Goal: Task Accomplishment & Management: Complete application form

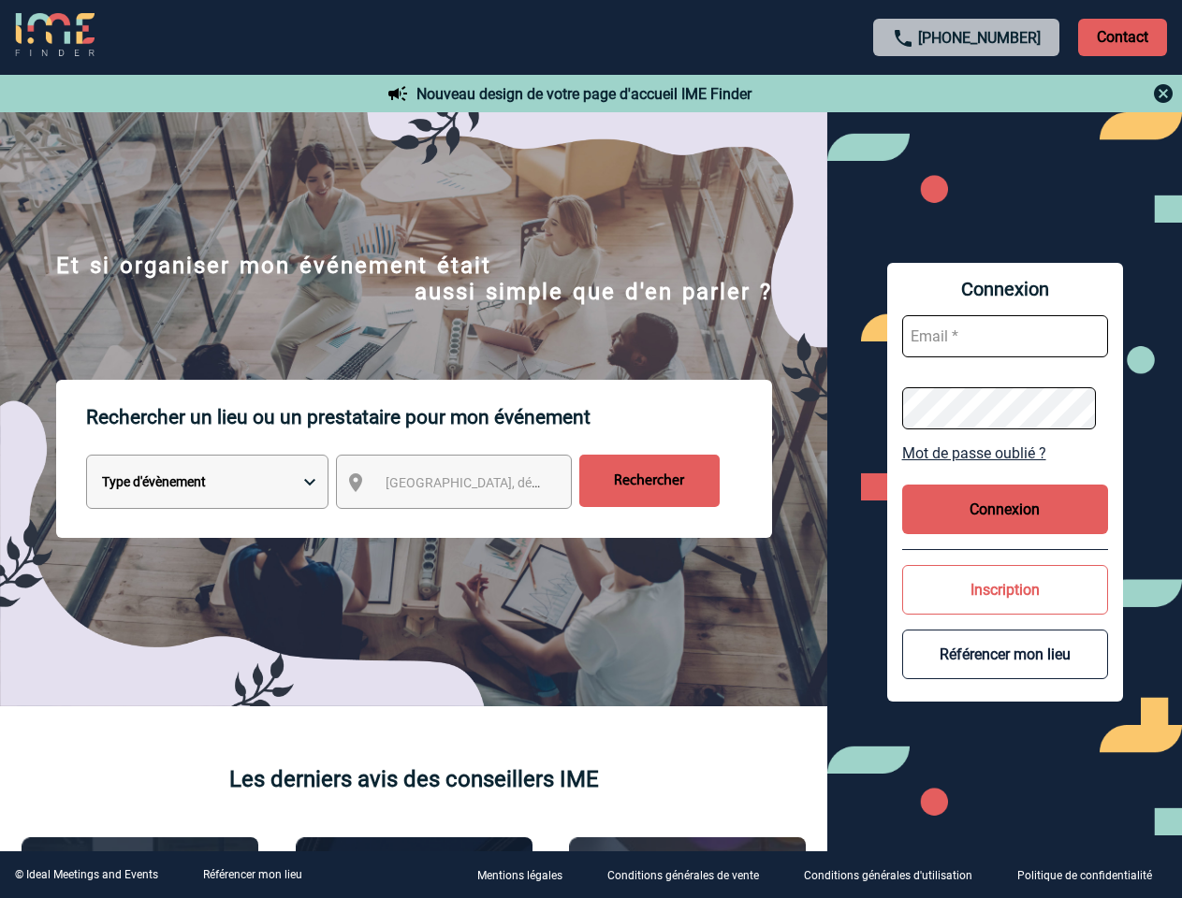
click at [590, 449] on p "Rechercher un lieu ou un prestataire pour mon événement" at bounding box center [429, 417] width 686 height 75
click at [1122, 36] on p "Contact" at bounding box center [1122, 37] width 89 height 37
click at [966, 94] on div at bounding box center [967, 93] width 416 height 22
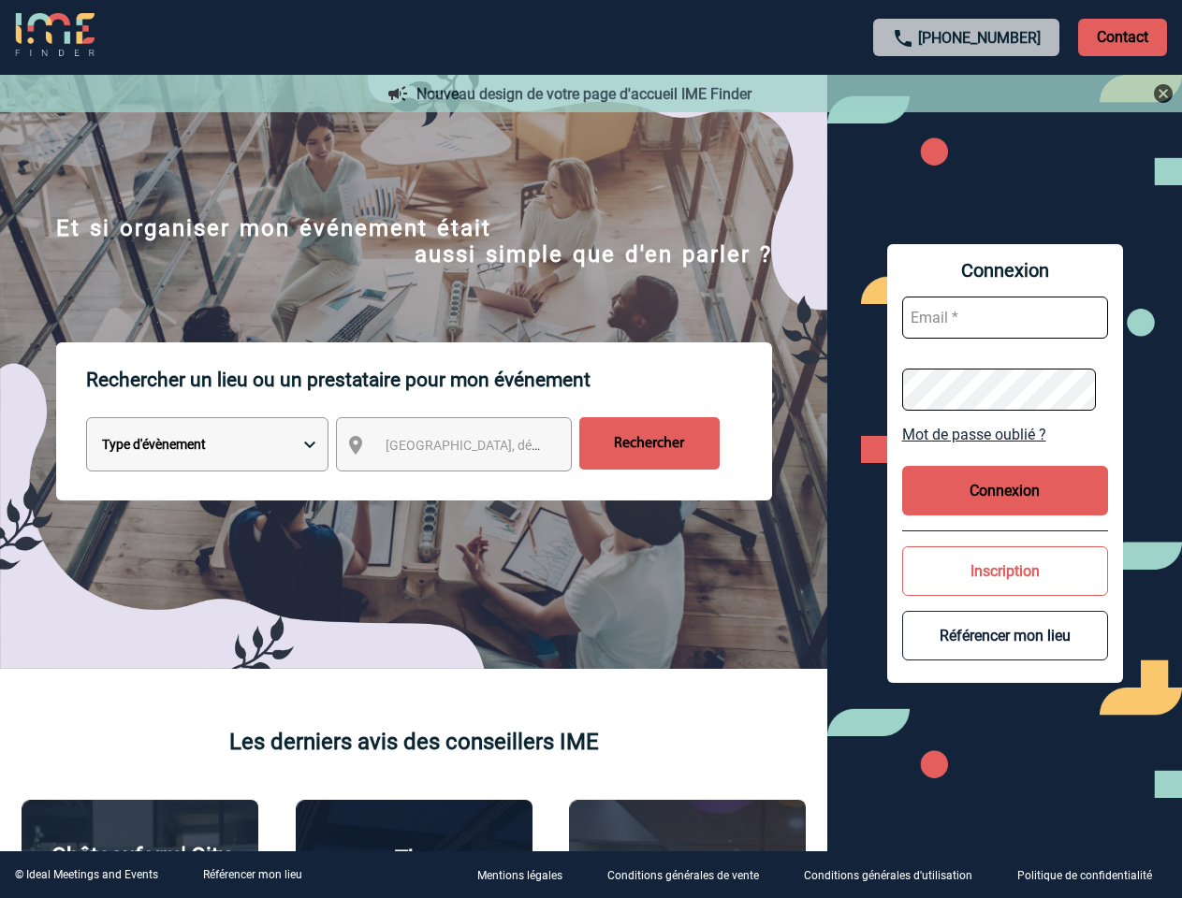
click at [471, 486] on div at bounding box center [582, 442] width 1164 height 885
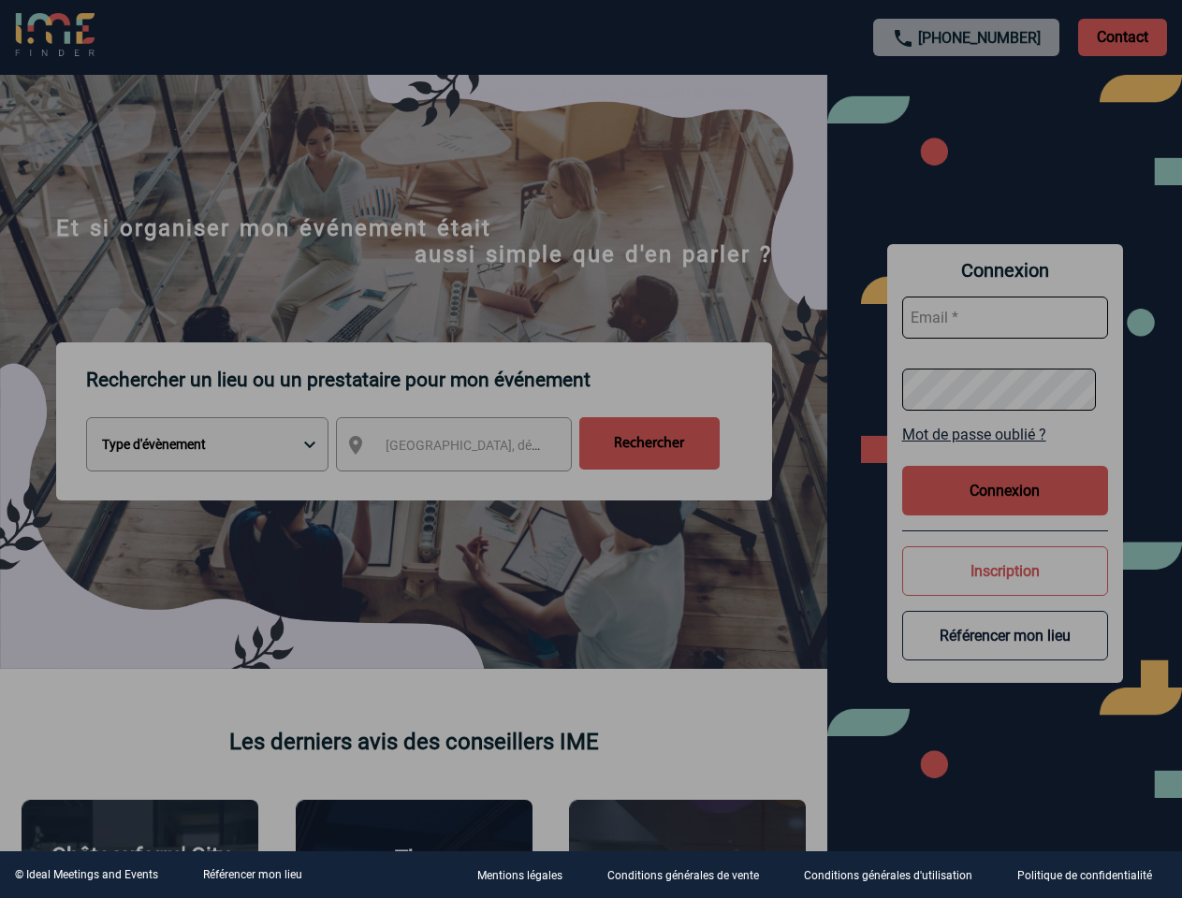
click at [1005, 453] on div at bounding box center [591, 449] width 1182 height 898
click at [1005, 509] on div at bounding box center [591, 449] width 1182 height 898
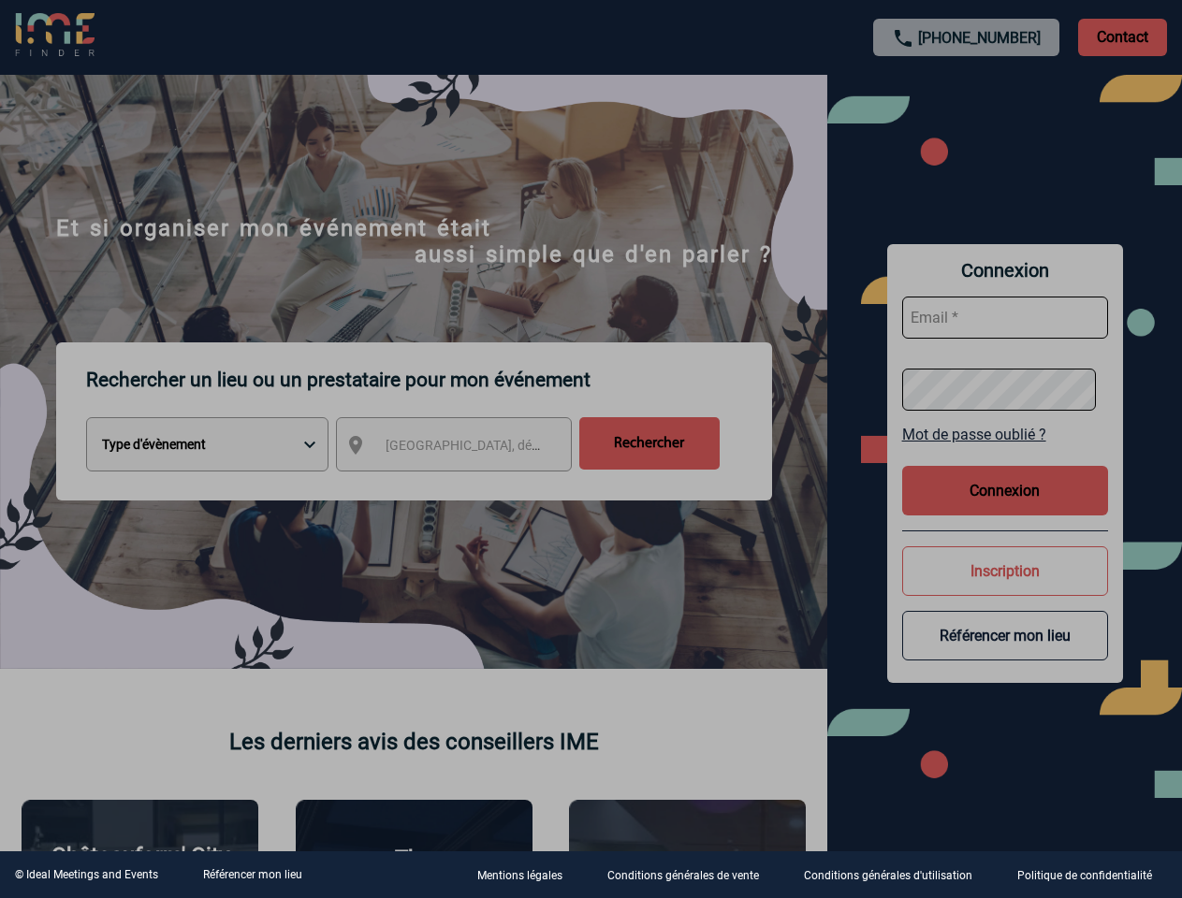
click at [1005, 589] on div at bounding box center [591, 449] width 1182 height 898
click at [1005, 654] on button "Référencer mon lieu" at bounding box center [1005, 636] width 206 height 50
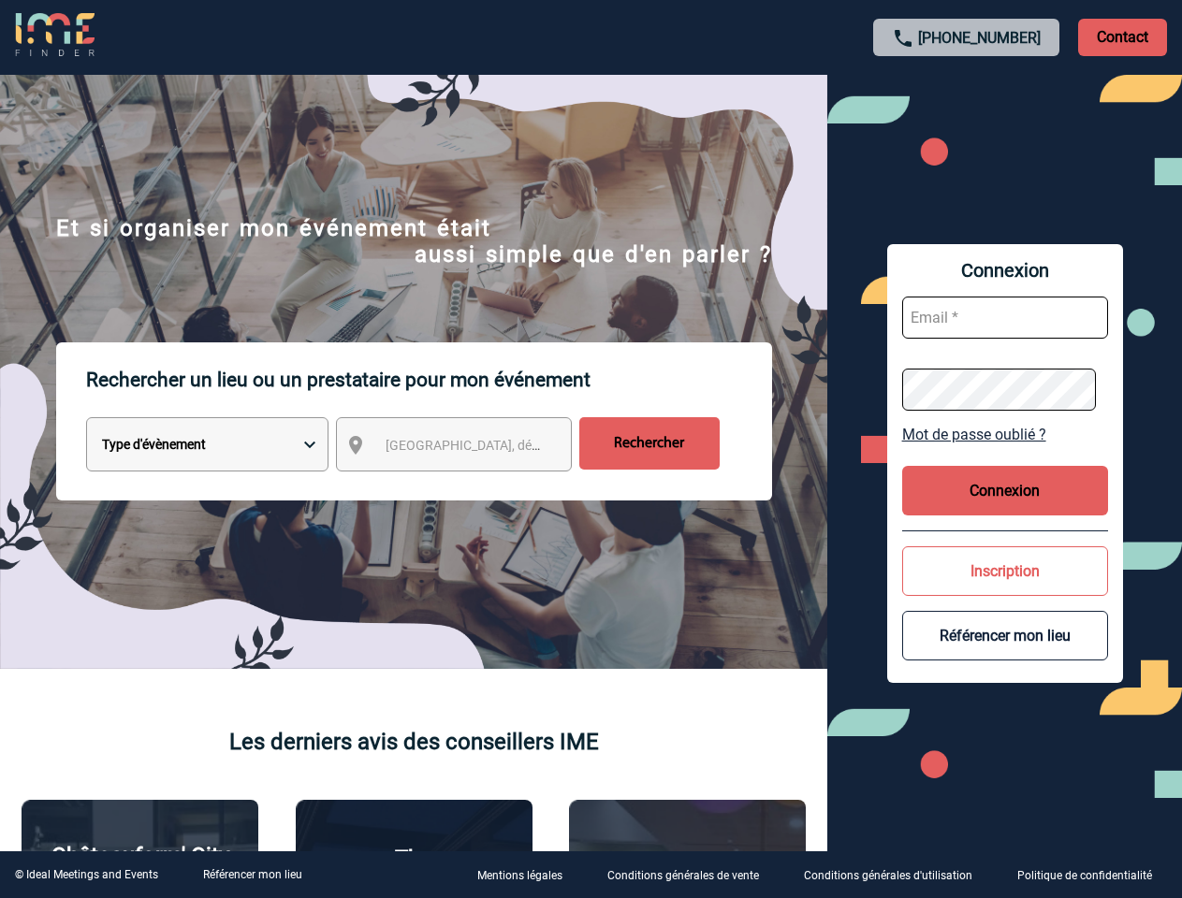
click at [252, 875] on link "Référencer mon lieu" at bounding box center [252, 874] width 99 height 13
